Goal: Information Seeking & Learning: Learn about a topic

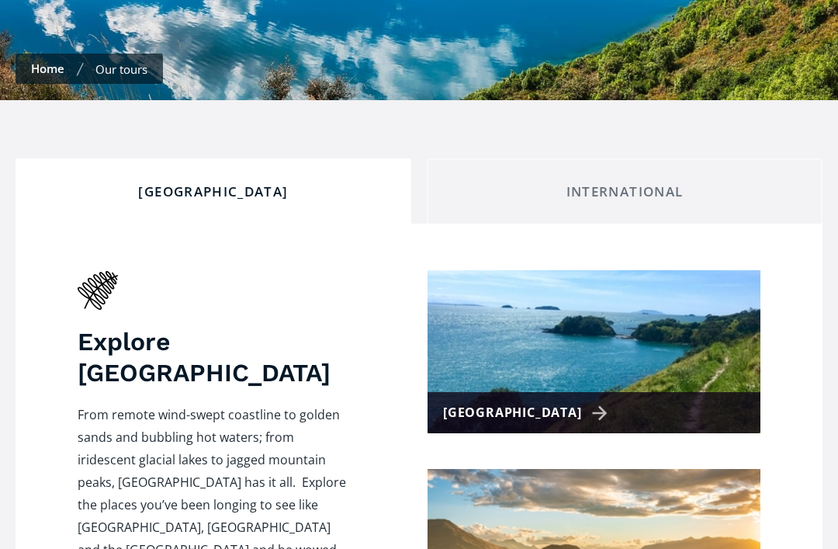
scroll to position [446, 0]
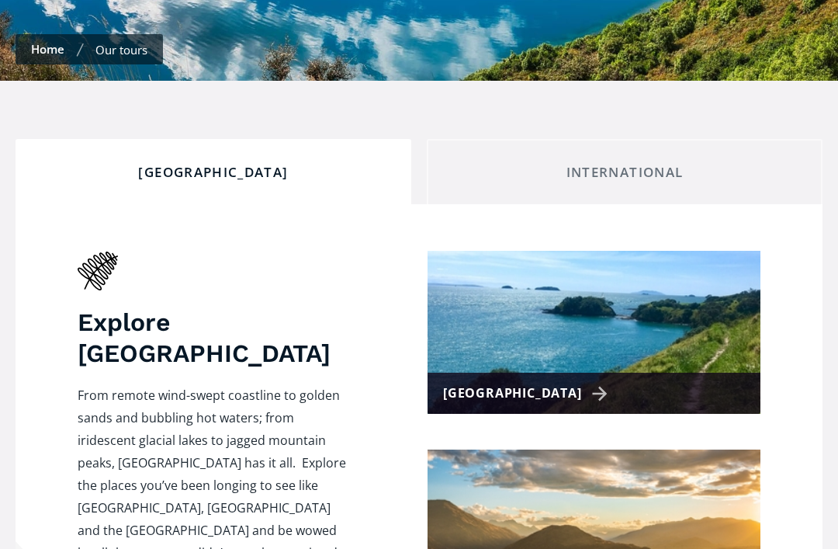
click at [605, 373] on div "[GEOGRAPHIC_DATA]" at bounding box center [594, 393] width 333 height 41
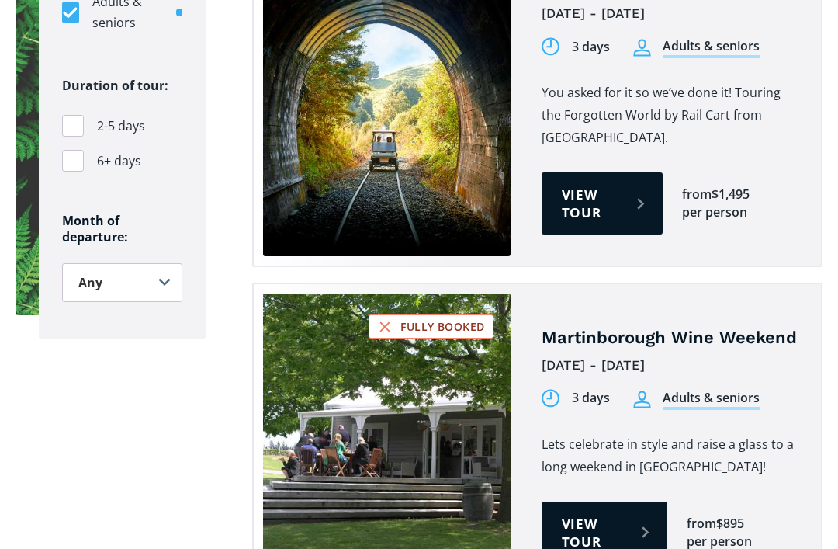
scroll to position [1288, 0]
click at [623, 501] on link "View tour" at bounding box center [605, 532] width 126 height 62
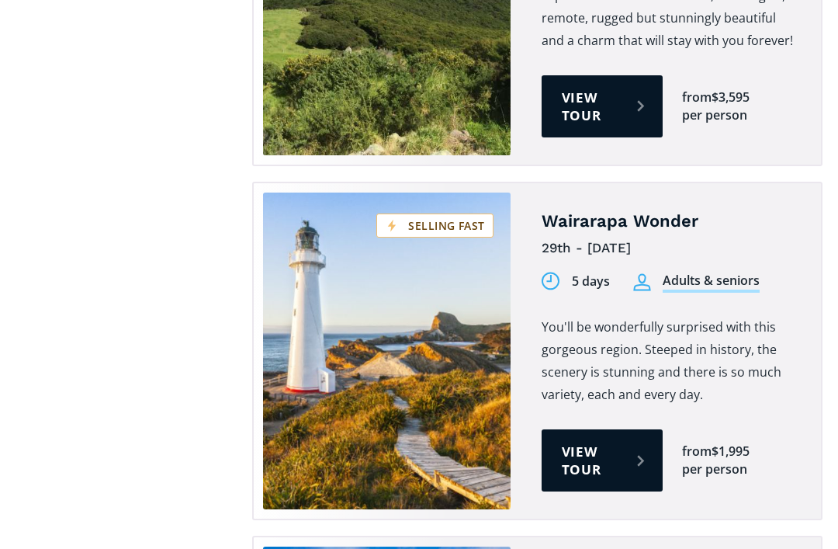
scroll to position [2081, 0]
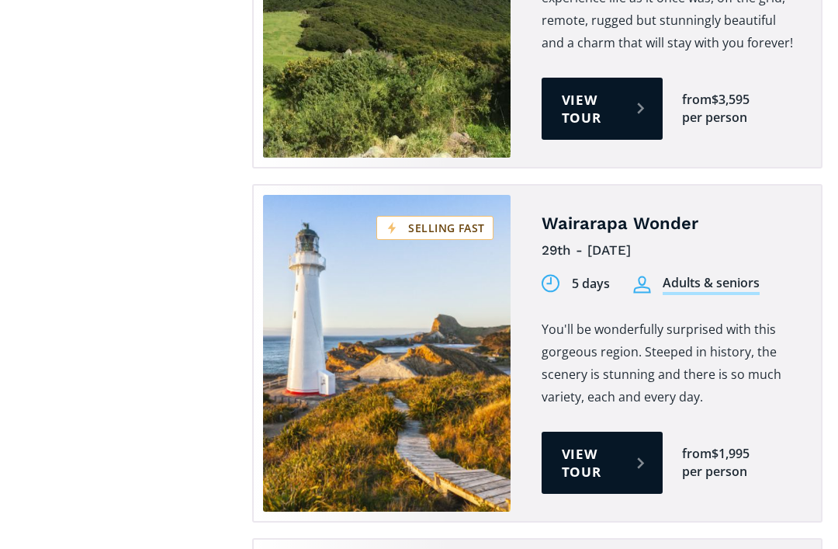
click at [623, 432] on link "View tour" at bounding box center [602, 463] width 121 height 62
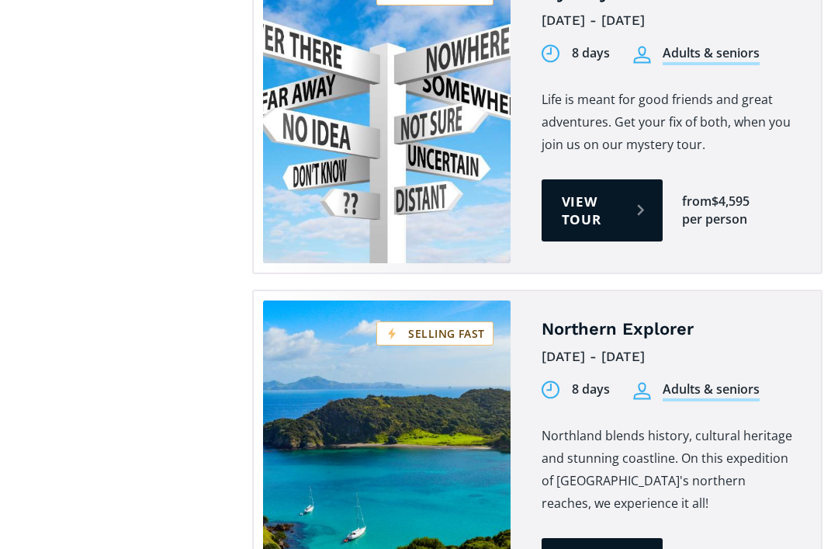
scroll to position [2670, 0]
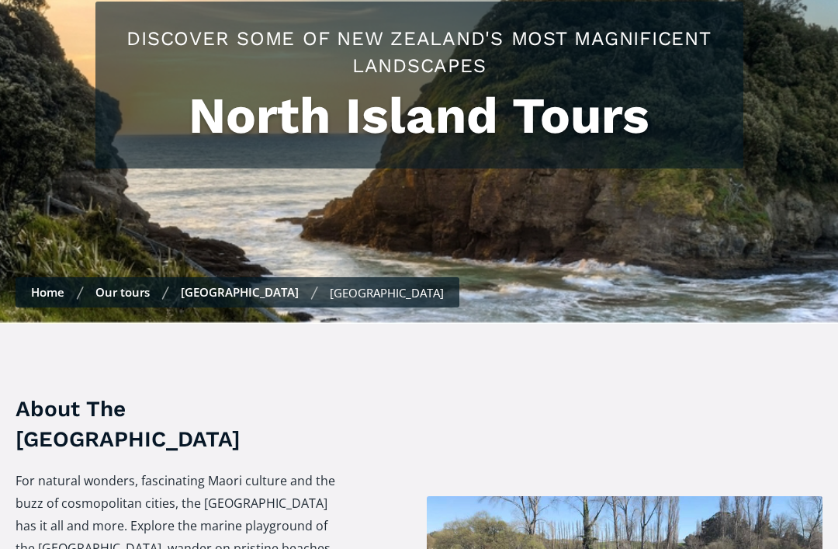
scroll to position [0, 0]
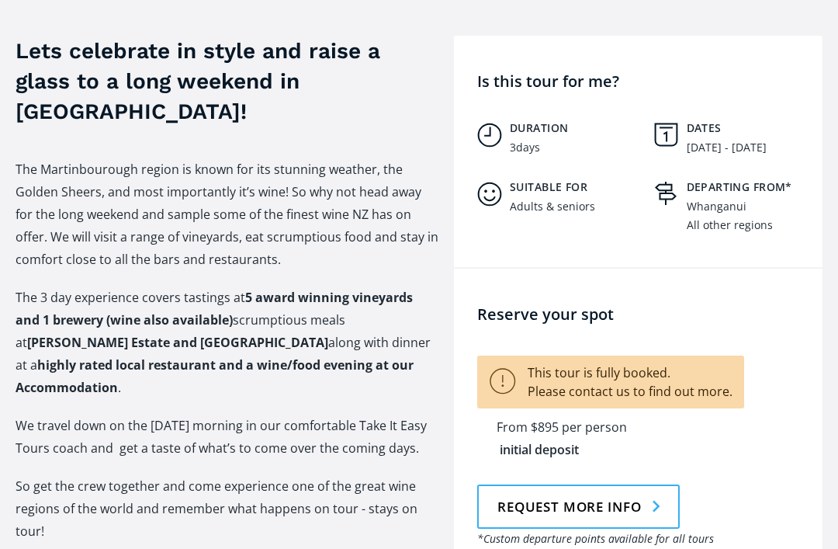
scroll to position [652, 0]
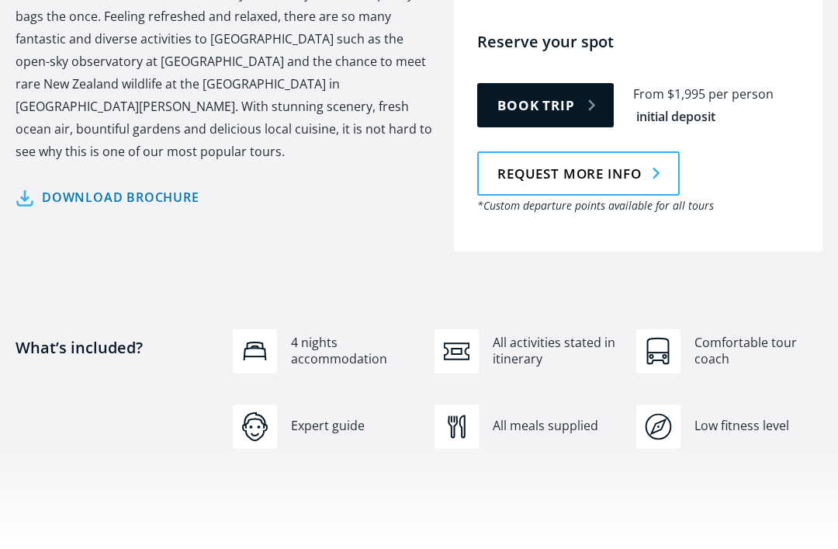
scroll to position [817, 0]
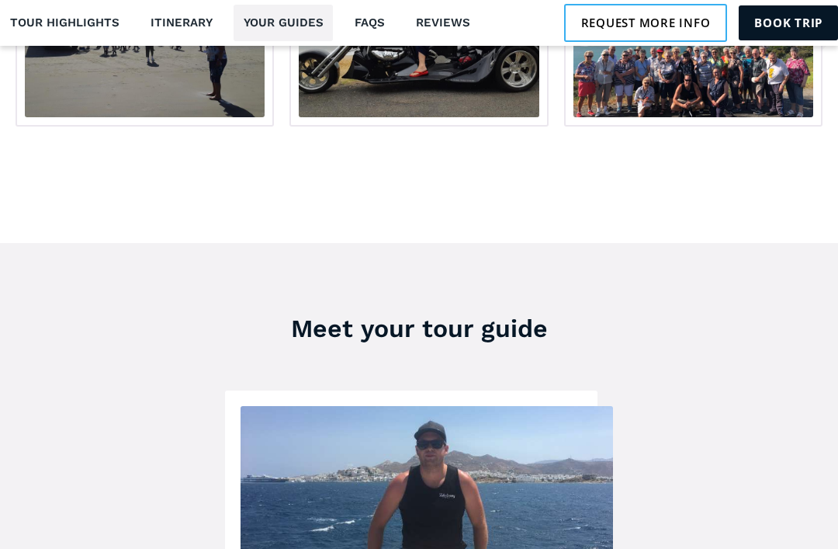
scroll to position [2629, 0]
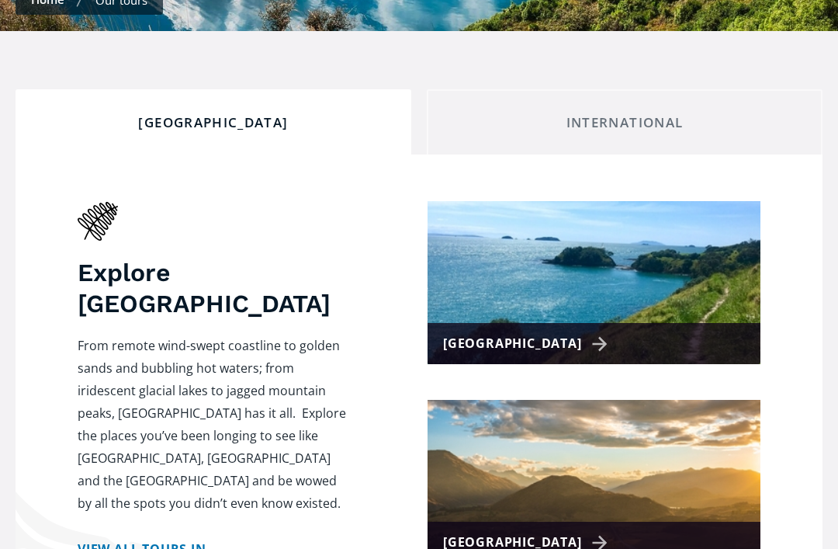
scroll to position [496, 0]
click at [560, 531] on div "[GEOGRAPHIC_DATA]" at bounding box center [528, 542] width 170 height 23
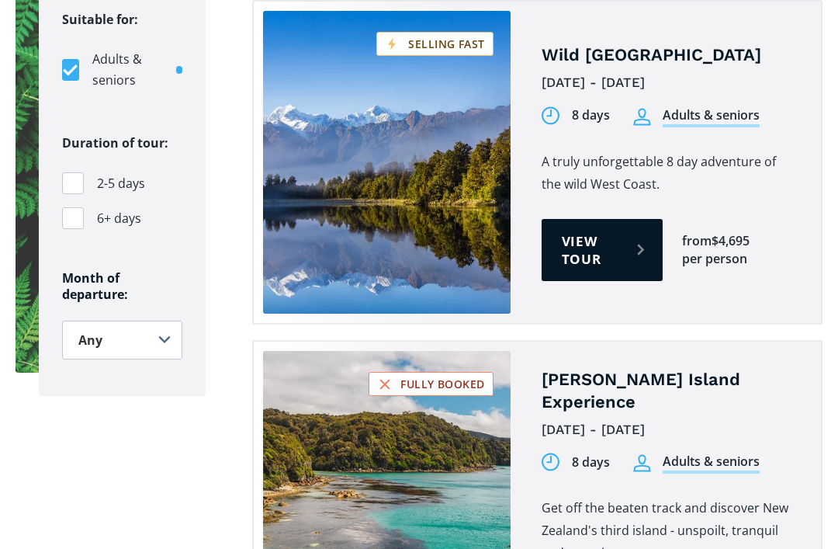
scroll to position [1116, 0]
